Goal: Find specific page/section: Find specific page/section

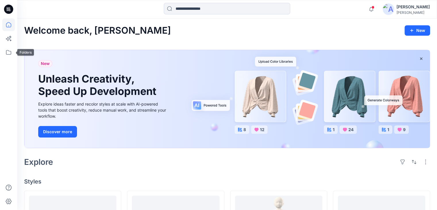
click at [7, 53] on icon at bounding box center [8, 52] width 13 height 13
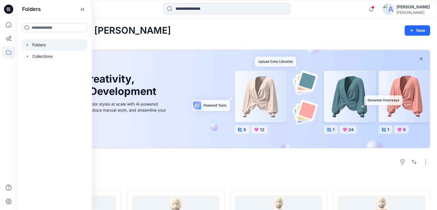
click at [43, 43] on div at bounding box center [55, 44] width 66 height 11
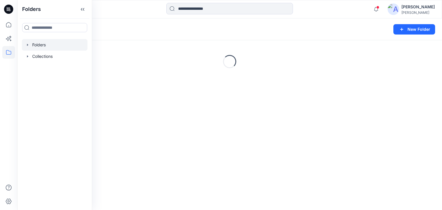
click at [135, 10] on div at bounding box center [229, 9] width 212 height 13
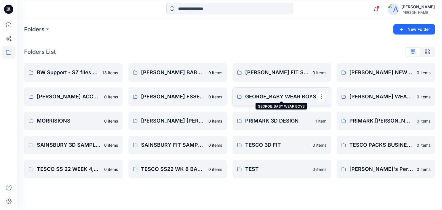
click at [270, 97] on p "GEORGE_BABY WEAR BOYS" at bounding box center [281, 97] width 72 height 8
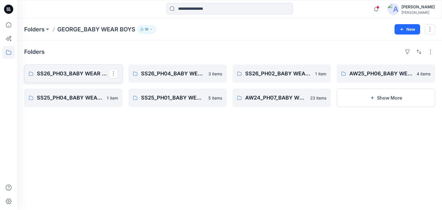
click at [72, 78] on link "SS26_PH03_BABY WEAR _BOYS SLEEPSUITS" at bounding box center [73, 73] width 98 height 18
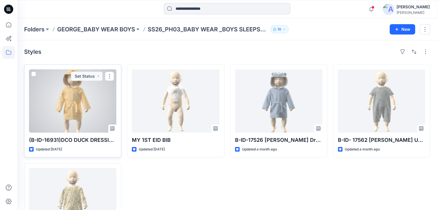
click at [80, 111] on div at bounding box center [72, 100] width 87 height 63
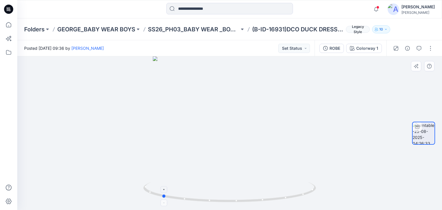
drag, startPoint x: 230, startPoint y: 200, endPoint x: 162, endPoint y: 191, distance: 68.5
click at [162, 191] on icon at bounding box center [230, 193] width 174 height 22
click at [429, 47] on button "button" at bounding box center [429, 48] width 9 height 9
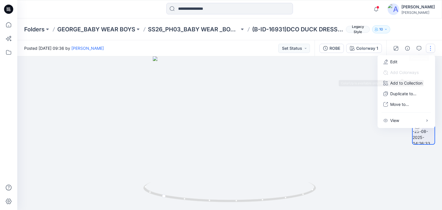
click at [340, 106] on div at bounding box center [229, 133] width 424 height 154
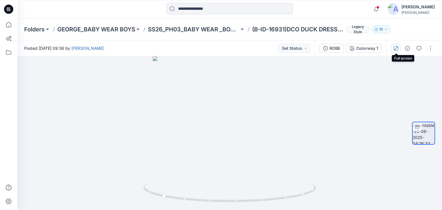
click at [395, 49] on icon "button" at bounding box center [395, 48] width 5 height 5
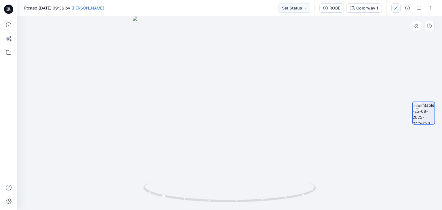
click at [303, 103] on div at bounding box center [229, 113] width 424 height 194
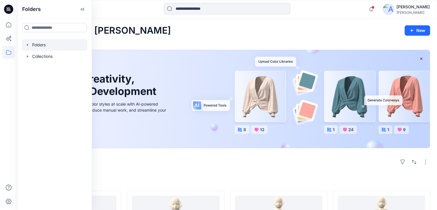
click at [40, 47] on div at bounding box center [55, 44] width 66 height 11
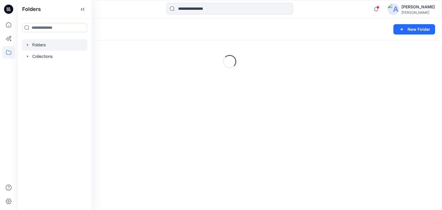
drag, startPoint x: 182, startPoint y: 31, endPoint x: 174, endPoint y: 32, distance: 7.7
click at [182, 30] on div "Folders" at bounding box center [207, 29] width 366 height 8
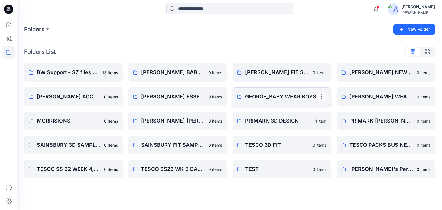
click at [283, 101] on link "GEORGE_BABY WEAR BOYS" at bounding box center [281, 96] width 98 height 18
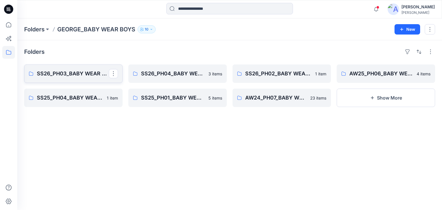
click at [83, 78] on link "SS26_PH03_BABY WEAR _BOYS SLEEPSUITS" at bounding box center [73, 73] width 98 height 18
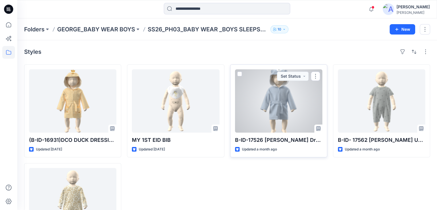
click at [278, 115] on div at bounding box center [278, 100] width 87 height 63
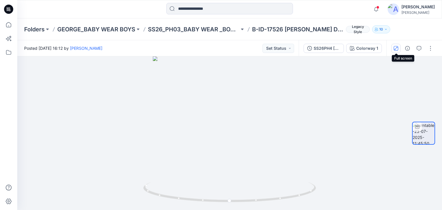
click at [397, 50] on icon "button" at bounding box center [395, 48] width 5 height 5
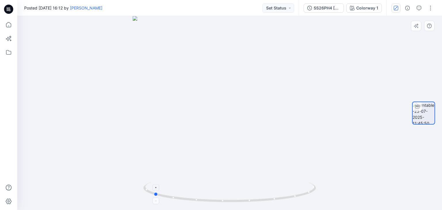
drag, startPoint x: 231, startPoint y: 202, endPoint x: 156, endPoint y: 185, distance: 77.1
click at [156, 185] on icon at bounding box center [230, 193] width 174 height 22
drag, startPoint x: 157, startPoint y: 196, endPoint x: 152, endPoint y: 193, distance: 4.9
click at [152, 193] on circle at bounding box center [152, 192] width 3 height 3
